Goal: Transaction & Acquisition: Purchase product/service

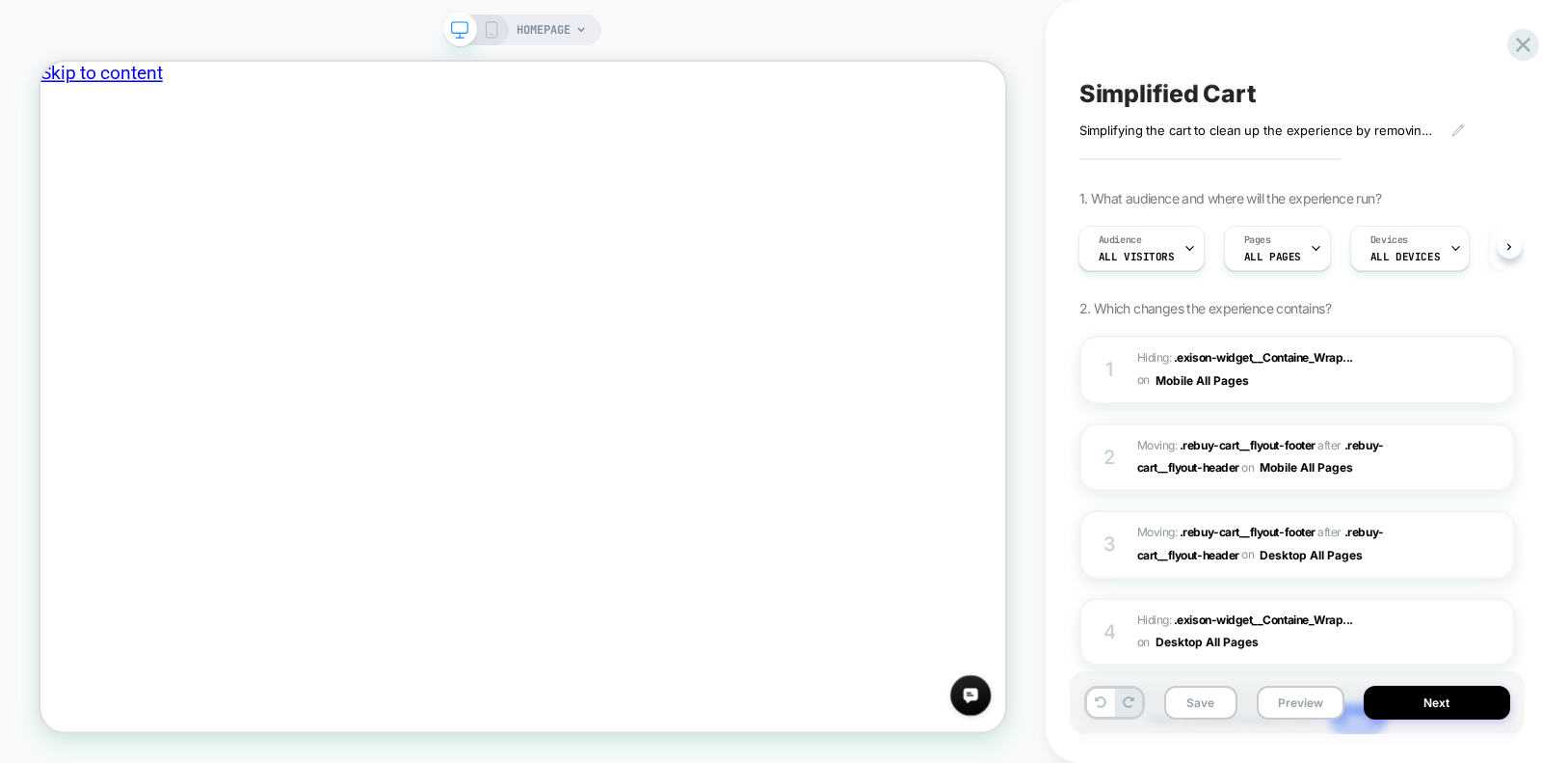
scroll to position [0, 2]
click at [497, 28] on rect at bounding box center [492, 30] width 11 height 15
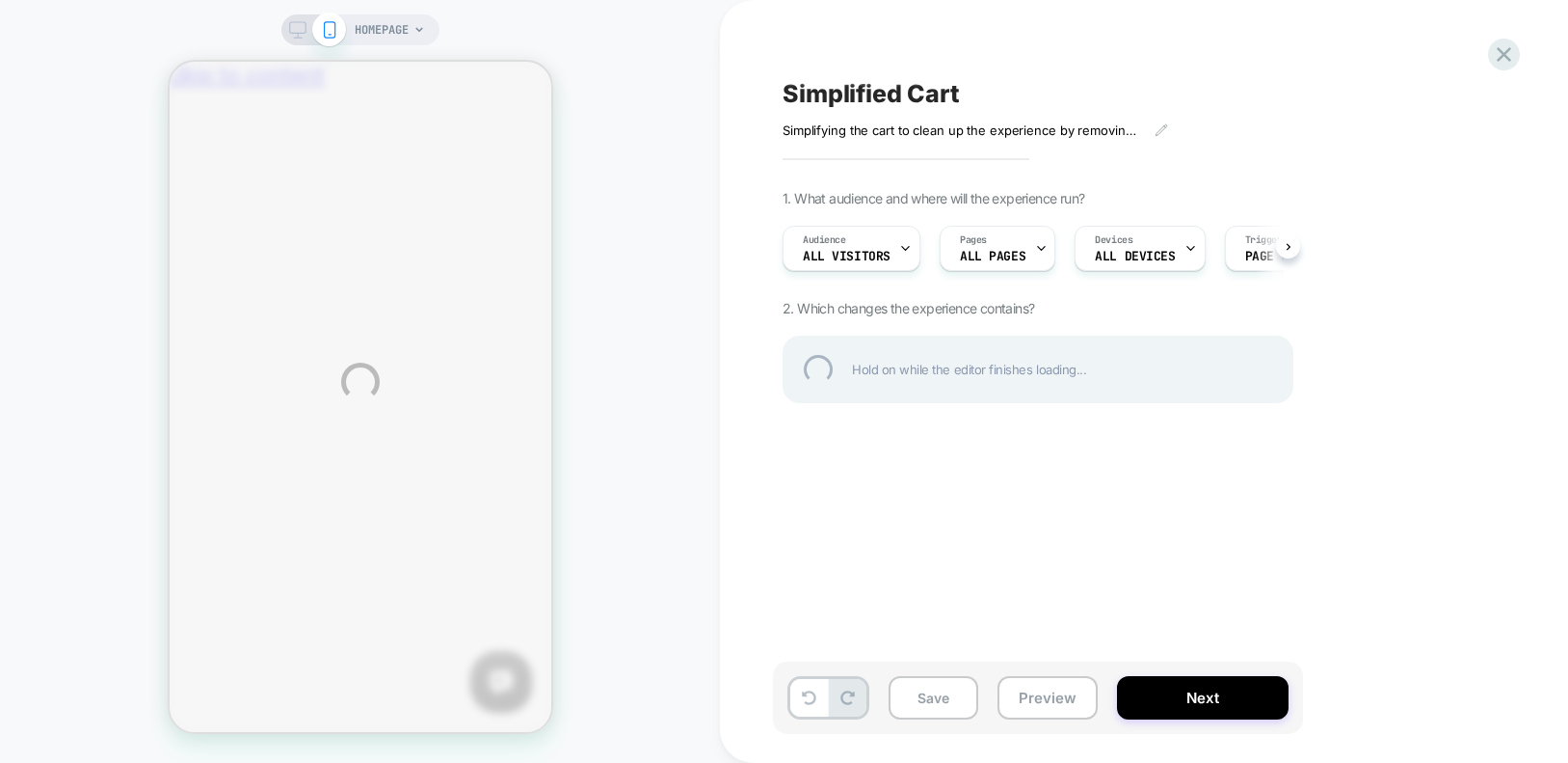
click at [1028, 246] on div "HOMEPAGE Simplified Cart Simplifying the cart to clean up the experience by rem…" at bounding box center [784, 382] width 1568 height 763
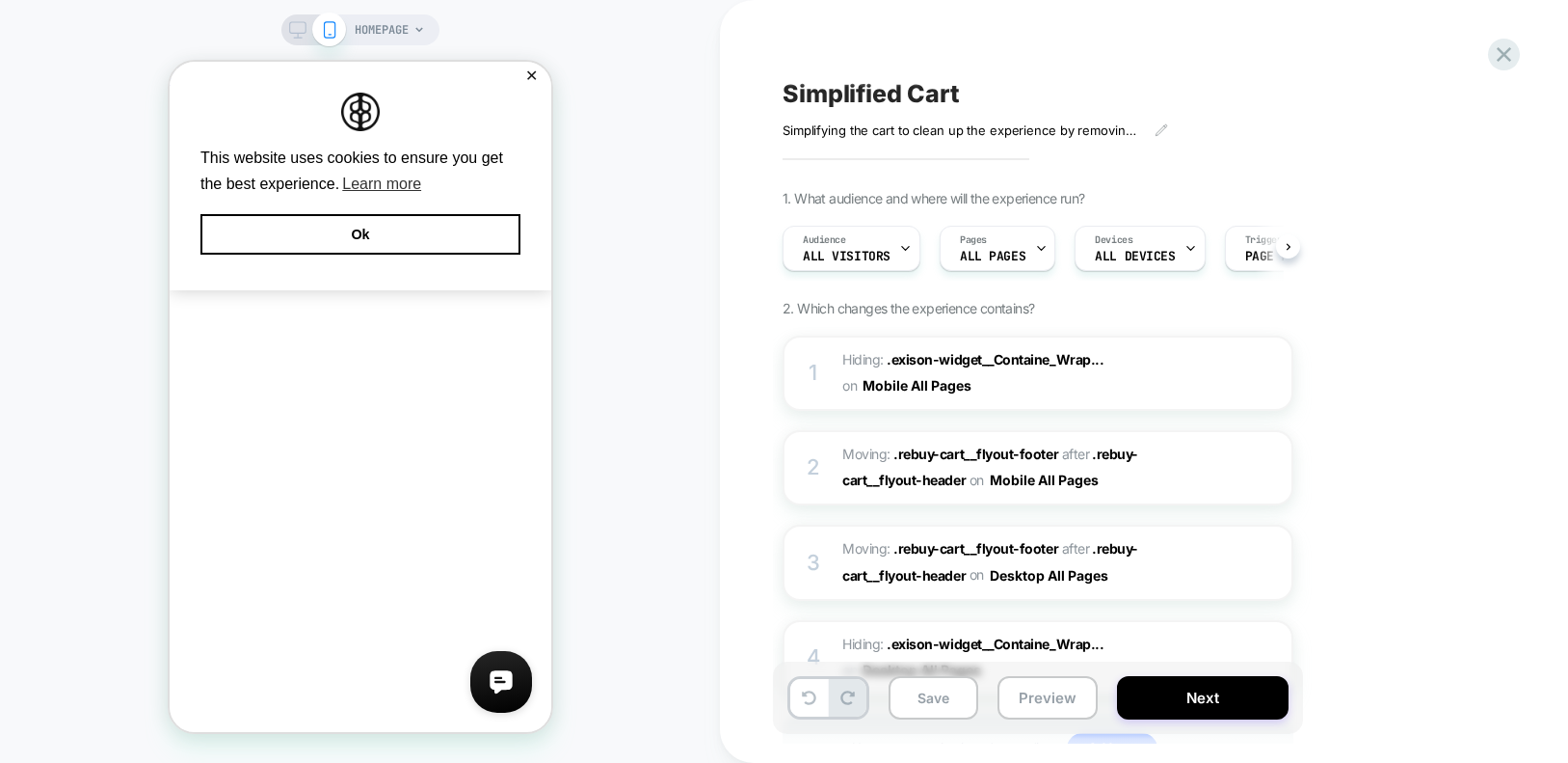
click at [391, 30] on span "HOMEPAGE" at bounding box center [381, 30] width 54 height 31
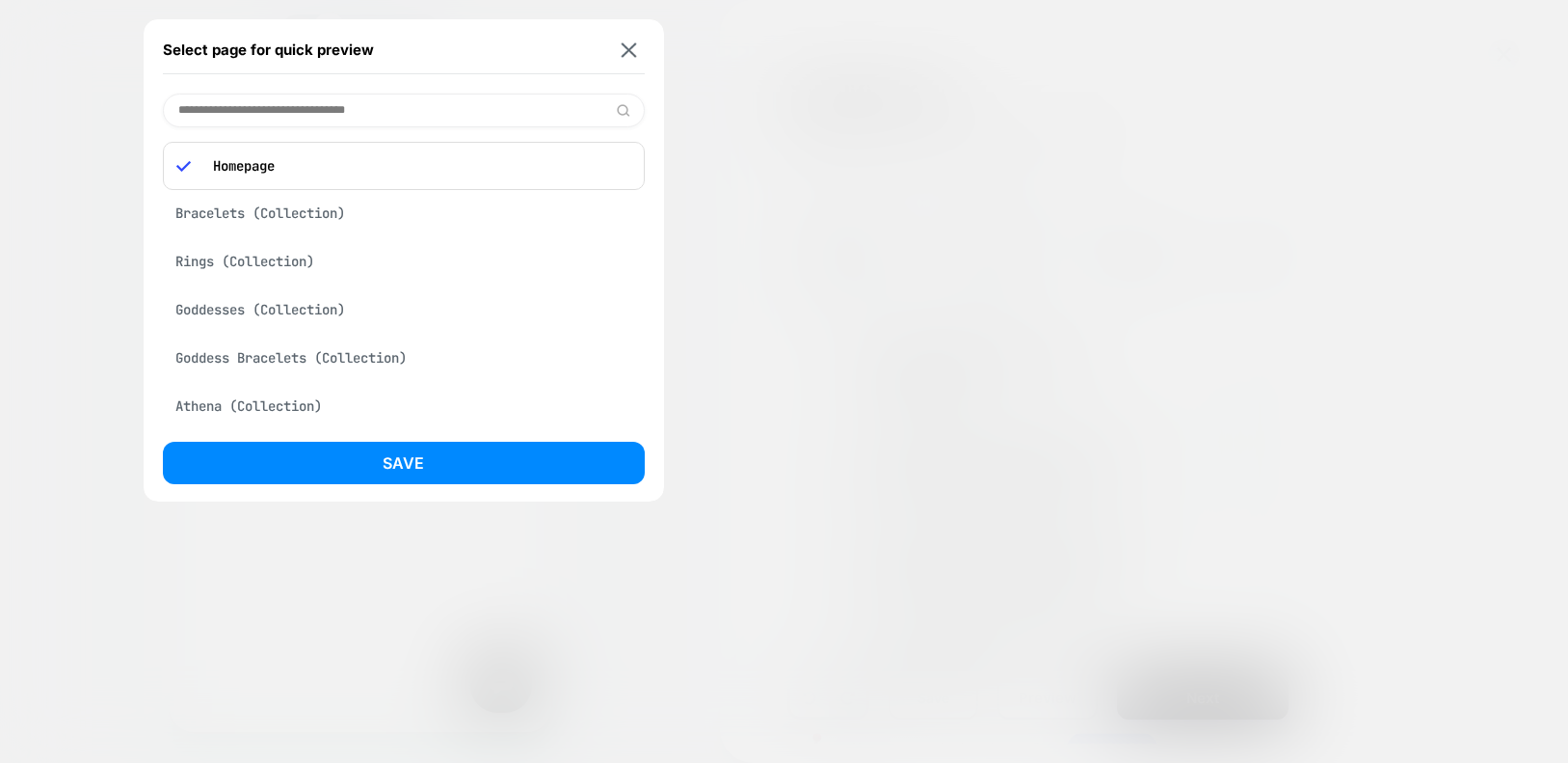
click at [421, 103] on input at bounding box center [404, 110] width 482 height 34
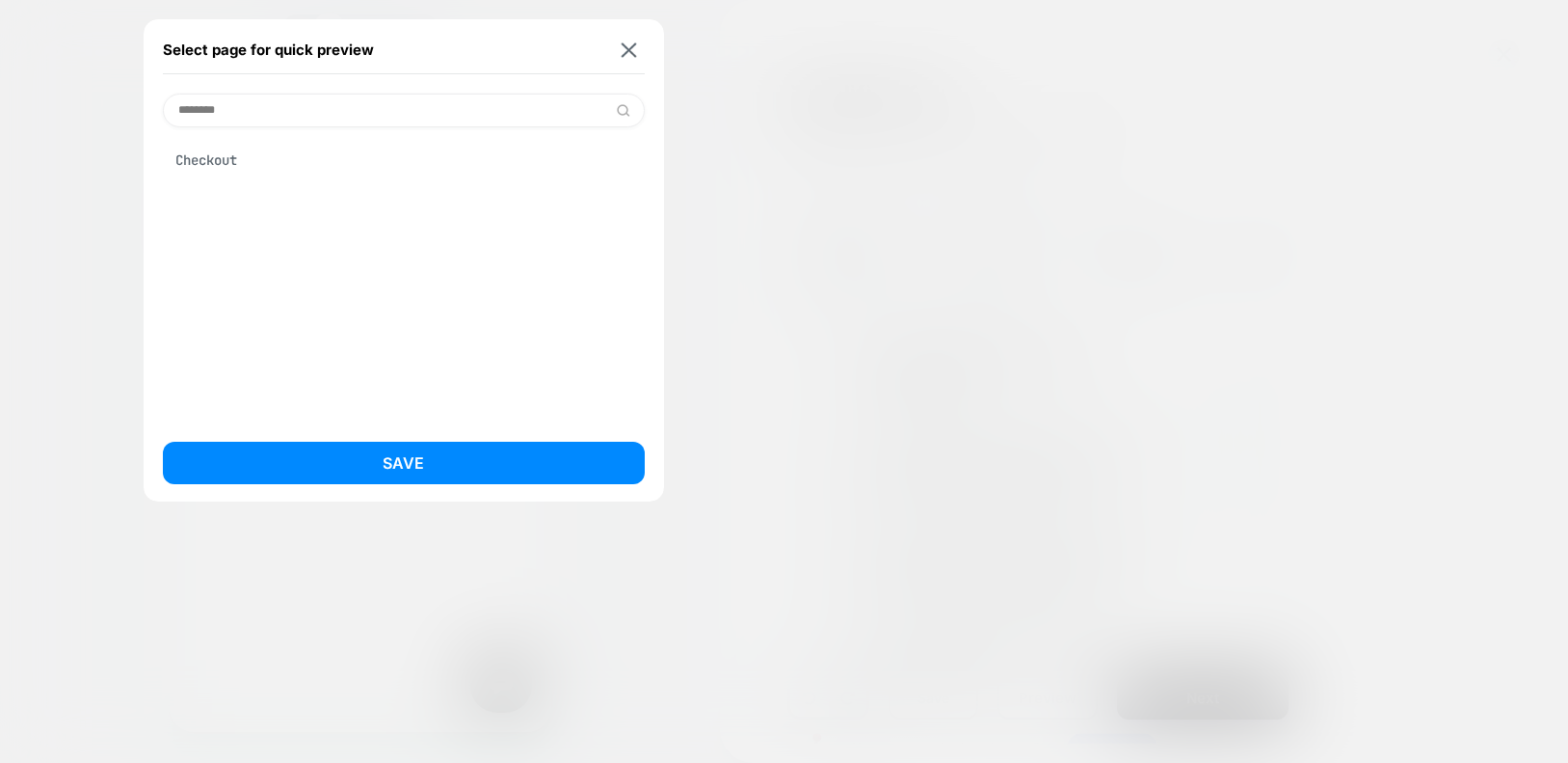
type input "********"
click at [336, 170] on div "Checkout" at bounding box center [404, 160] width 482 height 37
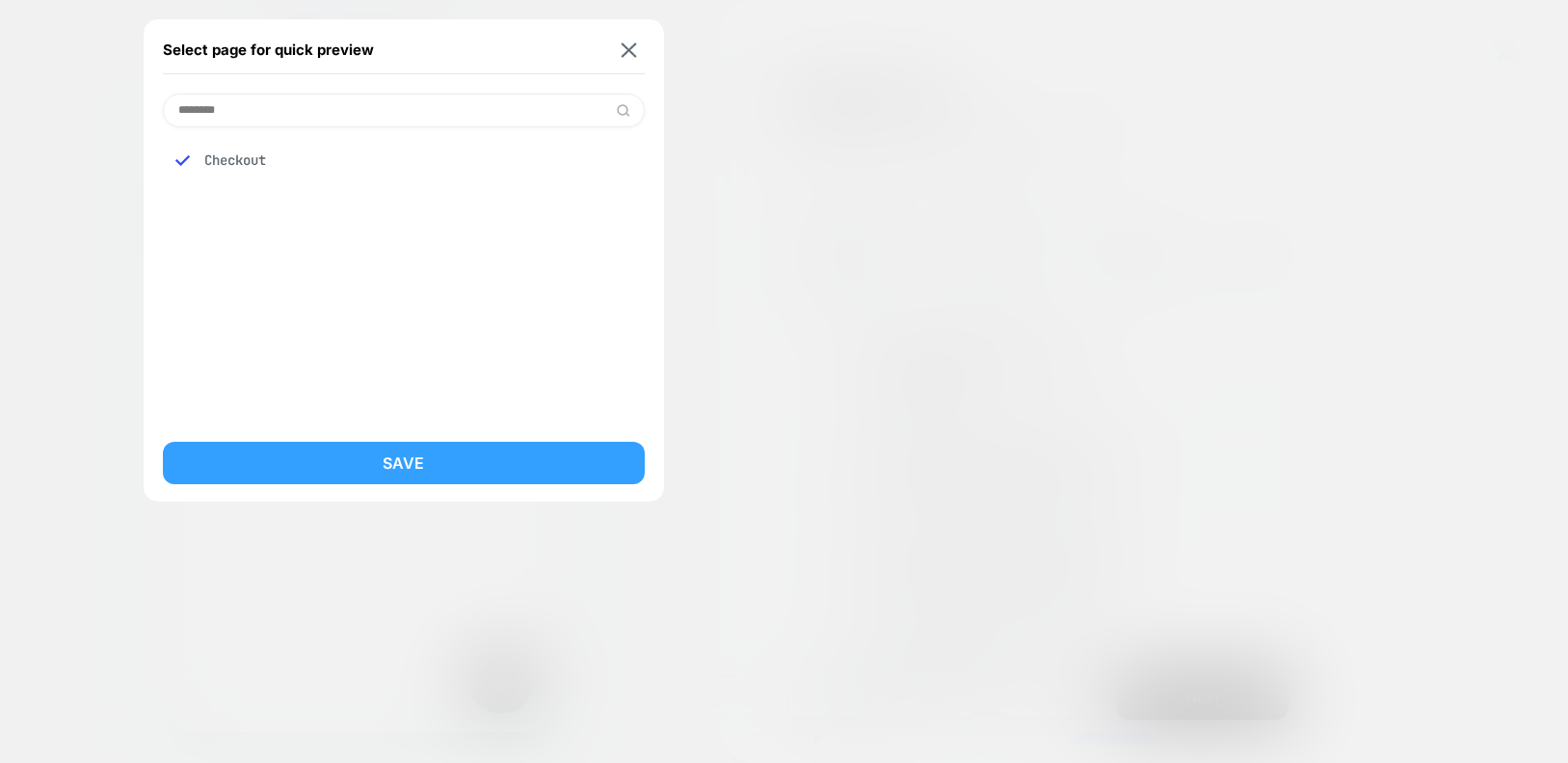
click at [357, 460] on button "Save" at bounding box center [404, 463] width 482 height 43
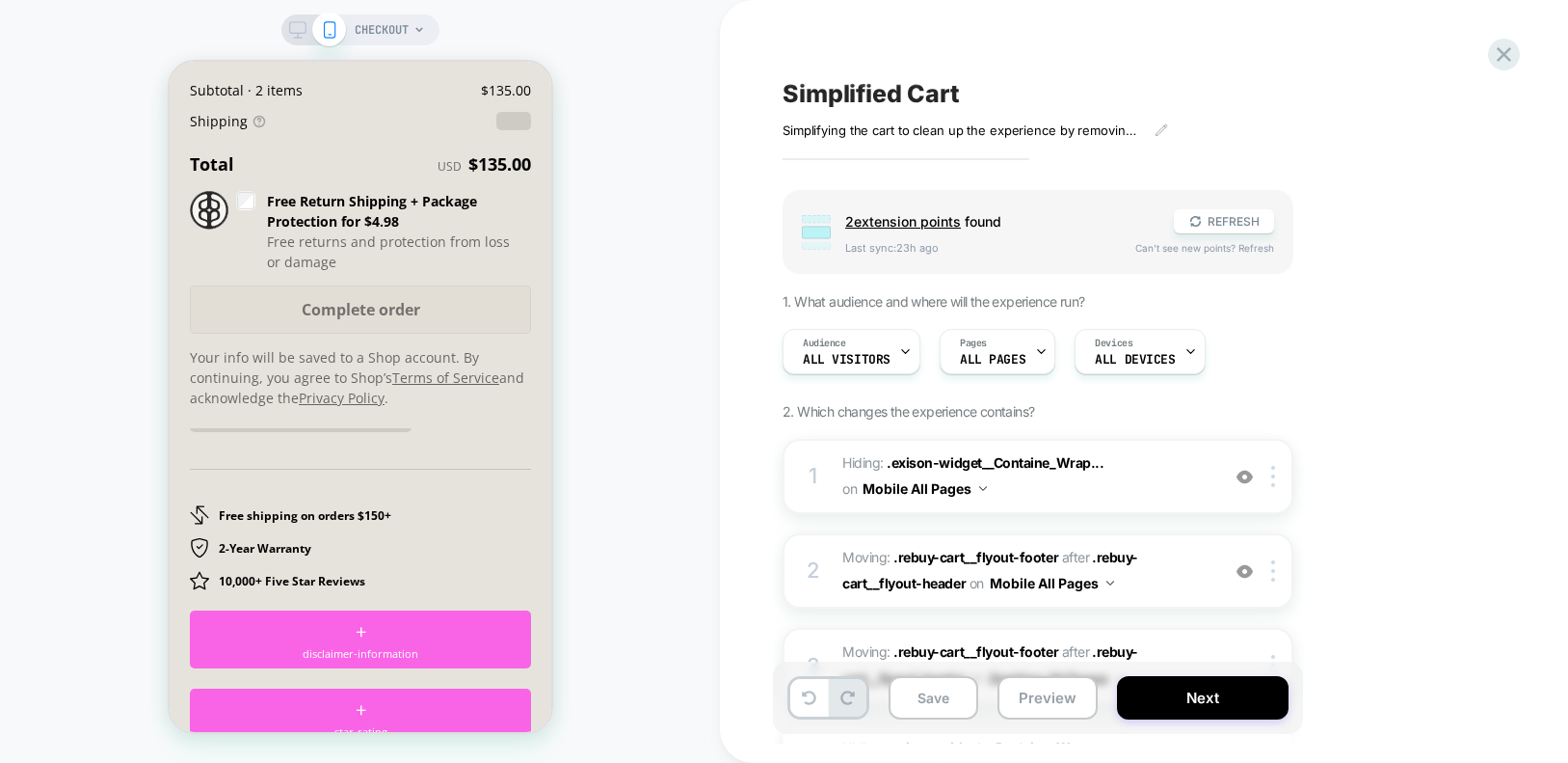
scroll to position [3220, 0]
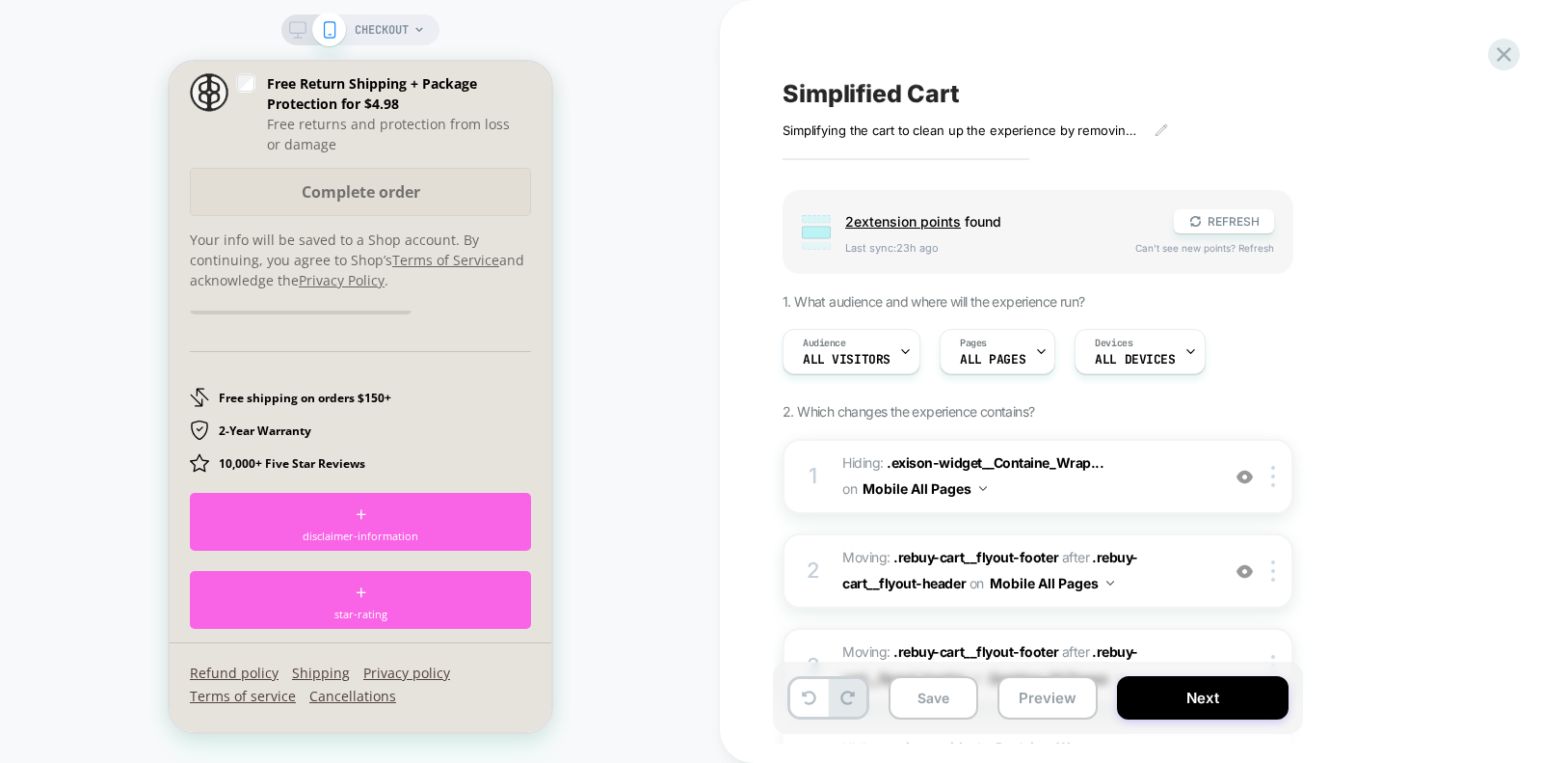
click at [330, 421] on div "2-Year Warranty" at bounding box center [359, 430] width 341 height 19
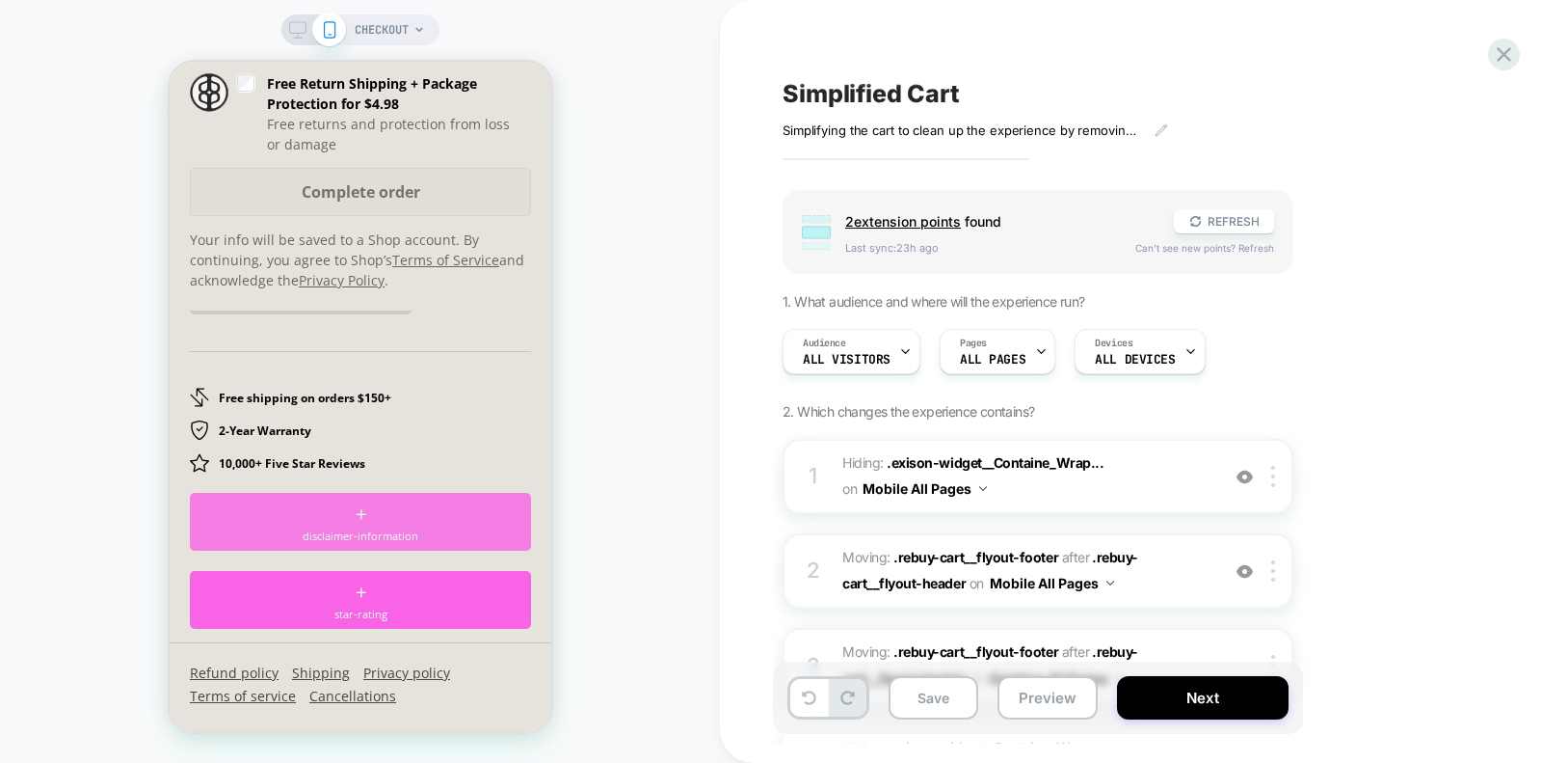
click at [350, 506] on div "+ disclaimer-information" at bounding box center [359, 522] width 341 height 58
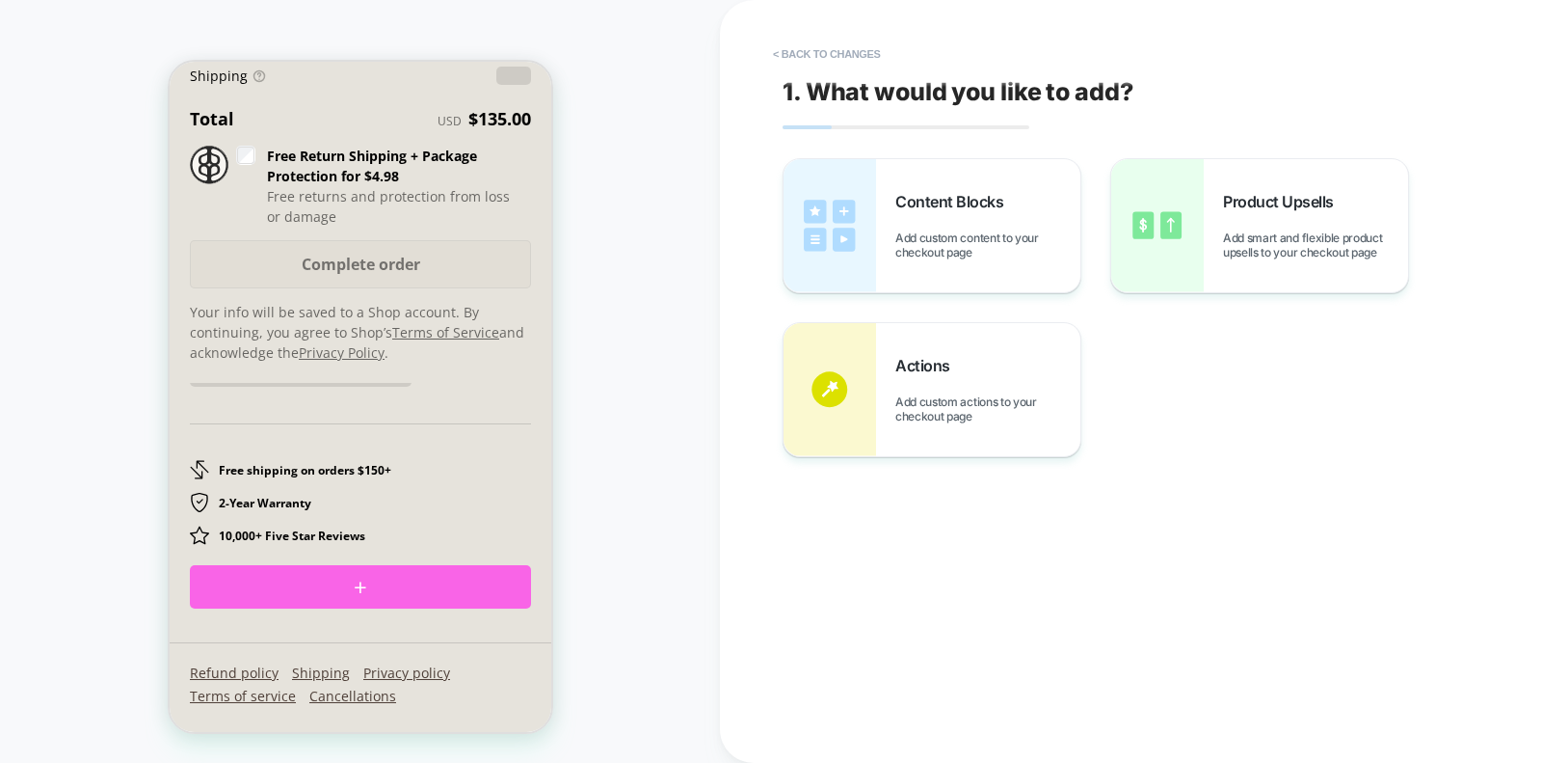
scroll to position [3148, 0]
click at [782, 52] on button "< Back to changes" at bounding box center [827, 54] width 127 height 31
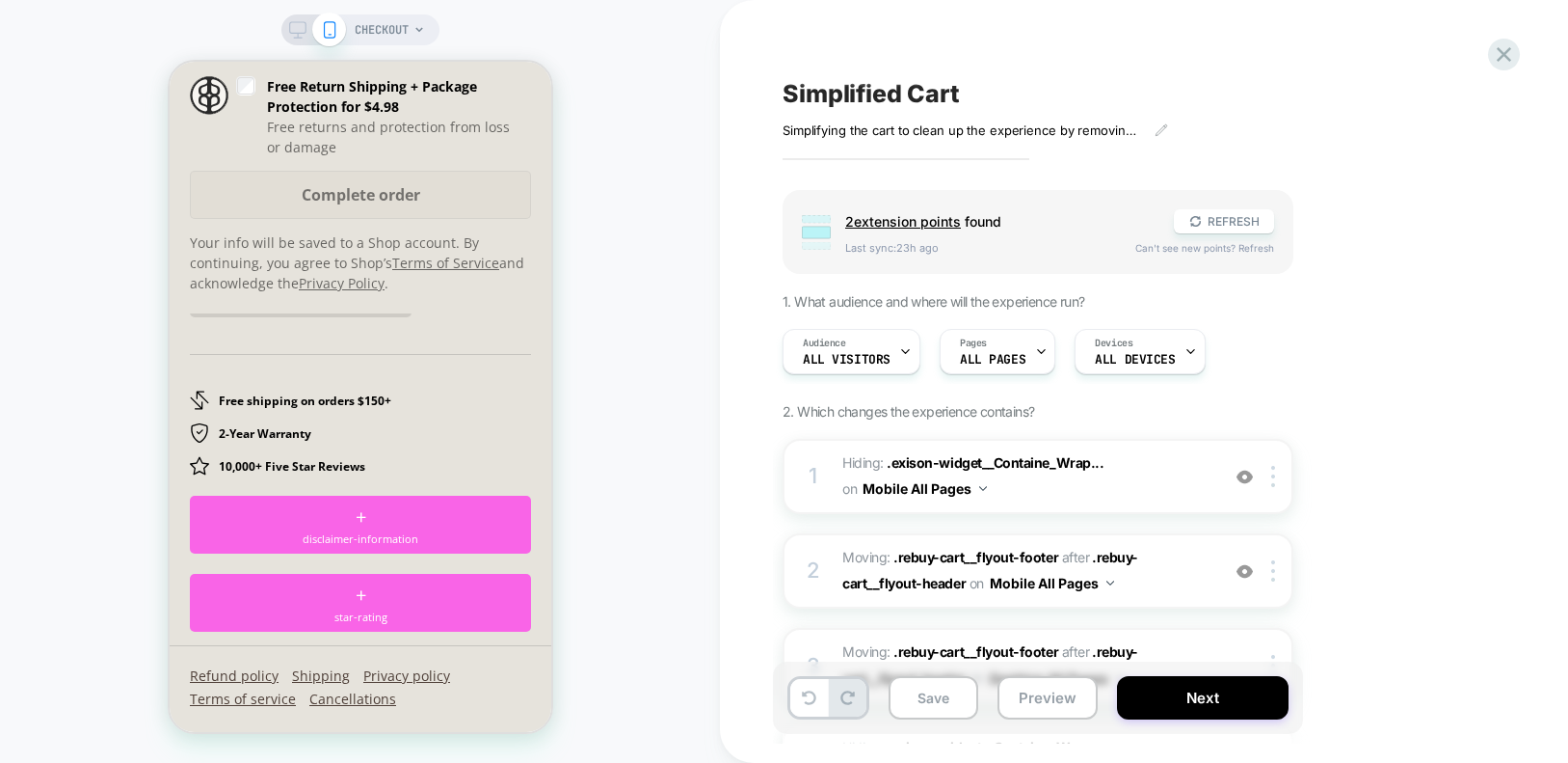
scroll to position [3220, 0]
